Goal: Task Accomplishment & Management: Use online tool/utility

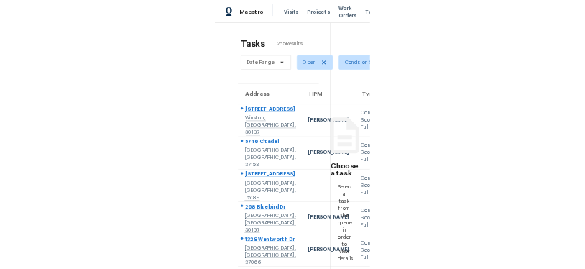
scroll to position [17, 0]
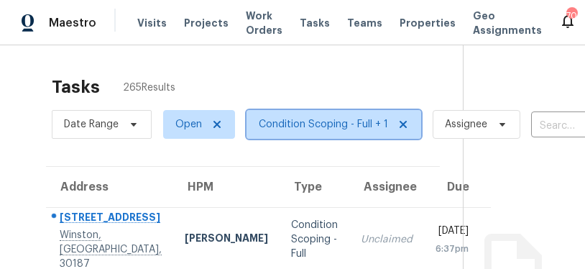
click at [308, 117] on span "Condition Scoping - Full + 1" at bounding box center [323, 124] width 129 height 14
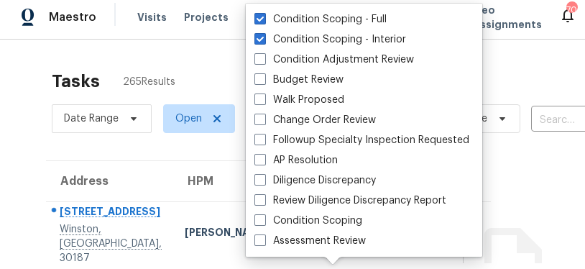
click at [308, 213] on label "Condition Scoping" at bounding box center [308, 220] width 108 height 14
click at [264, 213] on input "Condition Scoping" at bounding box center [258, 217] width 9 height 9
checkbox input "true"
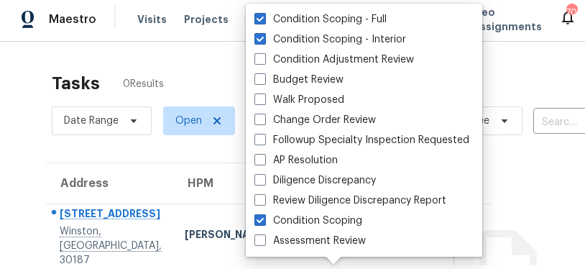
scroll to position [14, 0]
click at [270, 32] on label "Condition Scoping - Interior" at bounding box center [330, 39] width 152 height 14
click at [264, 32] on input "Condition Scoping - Interior" at bounding box center [258, 36] width 9 height 9
checkbox input "false"
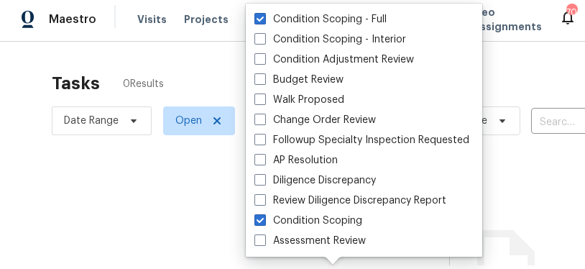
click at [262, 13] on span at bounding box center [259, 18] width 11 height 11
click at [262, 12] on input "Condition Scoping - Full" at bounding box center [258, 16] width 9 height 9
checkbox input "false"
click at [119, 202] on div at bounding box center [292, 130] width 585 height 269
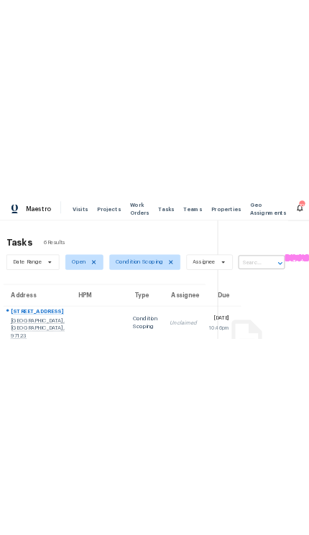
scroll to position [37, 22]
